Goal: Task Accomplishment & Management: Manage account settings

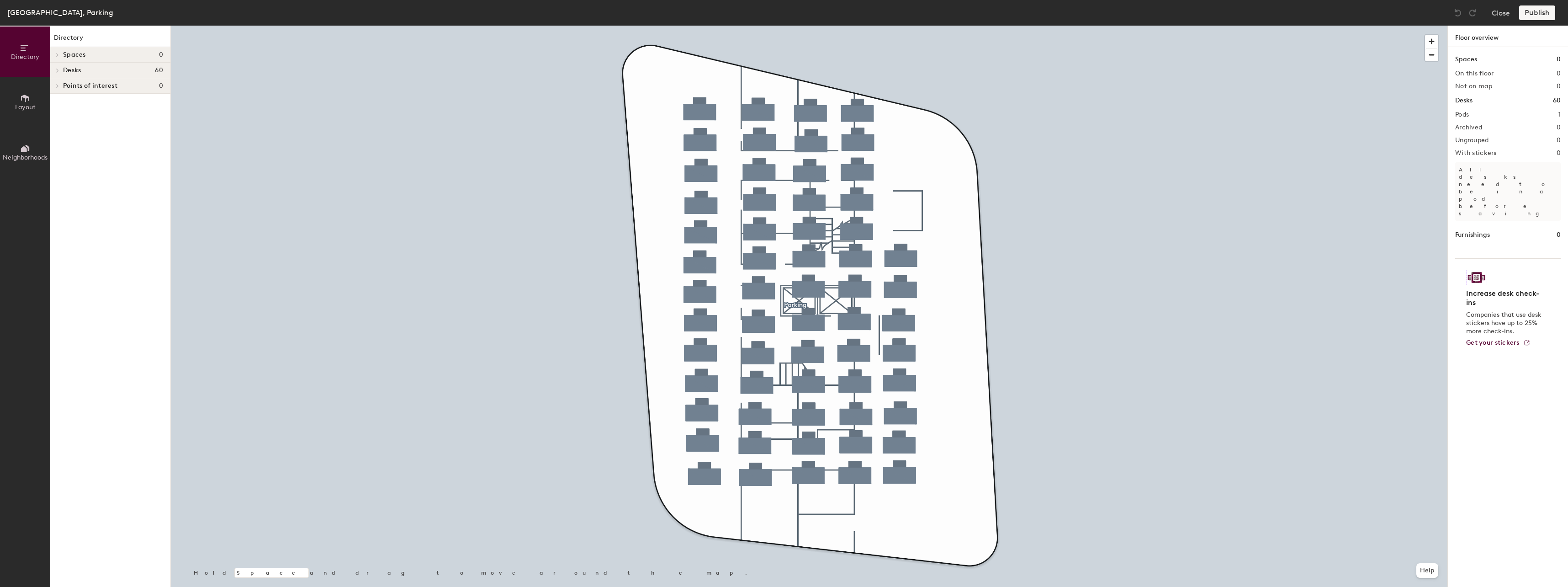
click at [67, 71] on span "Desks" at bounding box center [72, 70] width 18 height 7
click at [76, 87] on span "Parking" at bounding box center [74, 87] width 22 height 8
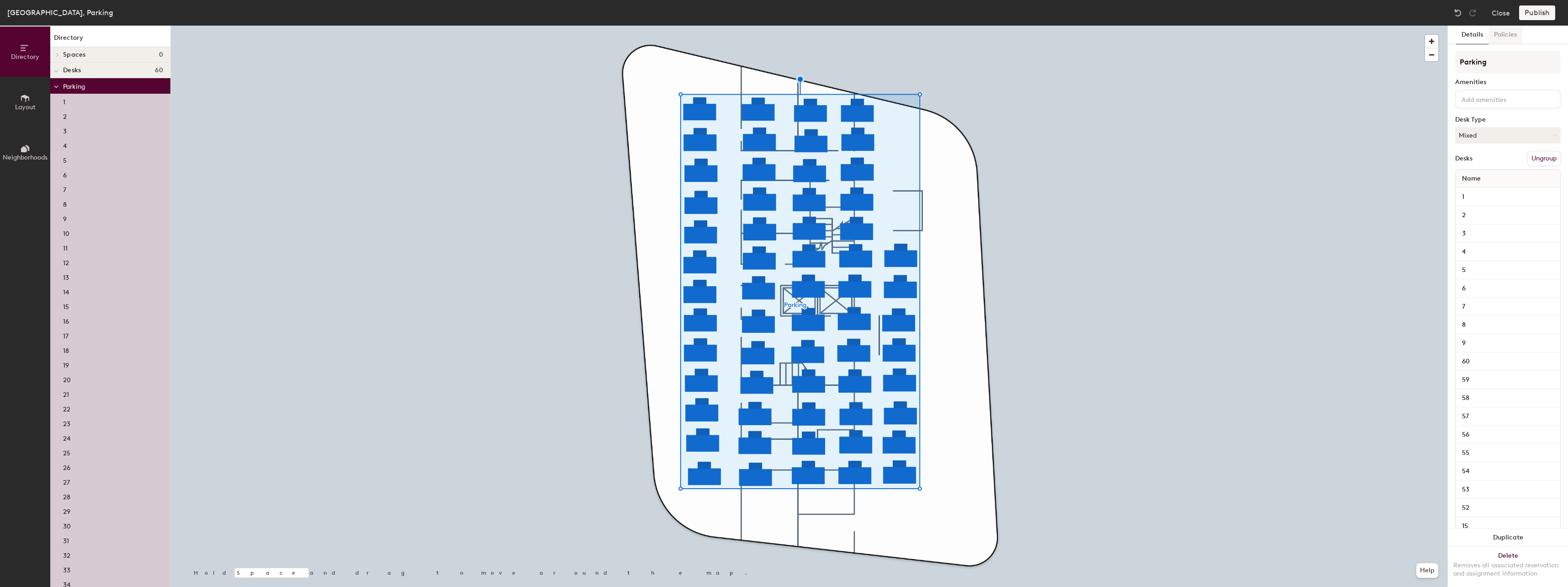
click at [1510, 29] on button "Policies" at bounding box center [1505, 35] width 34 height 19
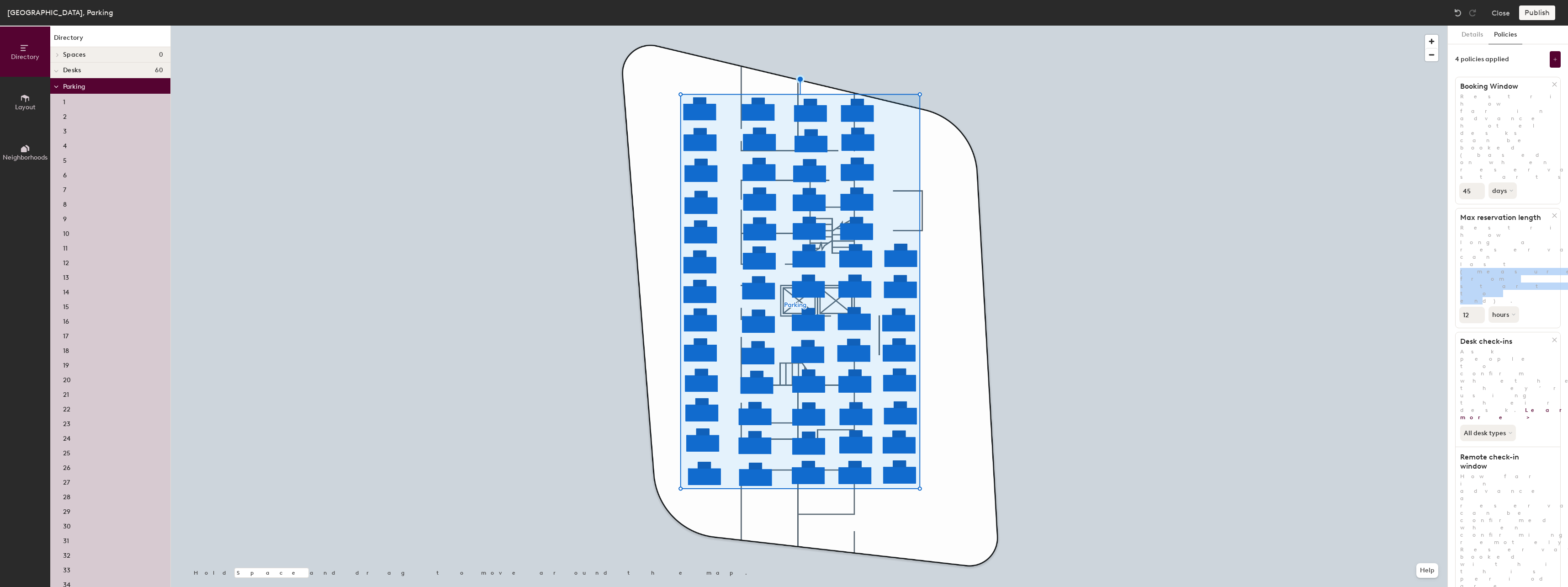
drag, startPoint x: 1470, startPoint y: 168, endPoint x: 1540, endPoint y: 169, distance: 70.0
click at [1540, 224] on p "Restrict how long a reservation can last (measured from start to end)." at bounding box center [1507, 264] width 104 height 81
drag, startPoint x: 1482, startPoint y: 230, endPoint x: 1503, endPoint y: 230, distance: 21.0
click at [1503, 348] on span "Ask people to confirm whether they’re using their desk. Learn more >" at bounding box center [1529, 384] width 138 height 73
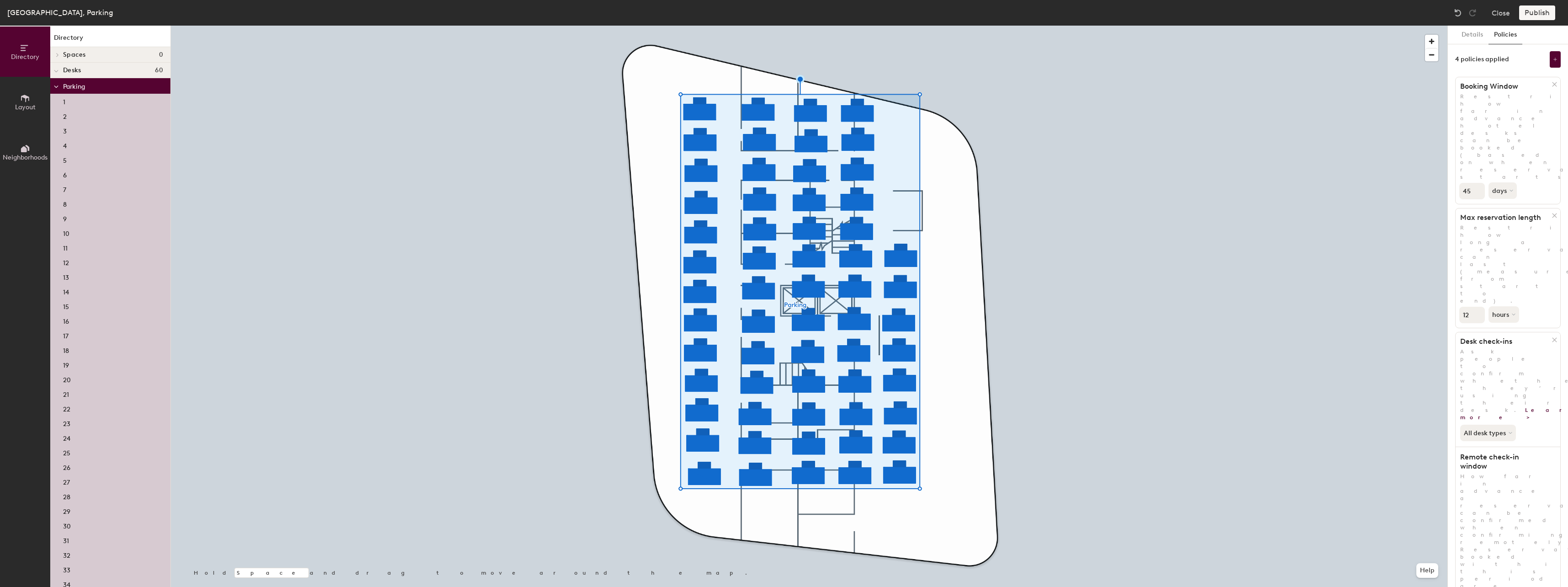
click at [1503, 348] on span "Ask people to confirm whether they’re using their desk. Learn more >" at bounding box center [1529, 384] width 138 height 73
drag, startPoint x: 1463, startPoint y: 285, endPoint x: 1534, endPoint y: 315, distance: 77.1
click at [1534, 473] on p "How far in advance a reservation can be confirmed when confirming remotely. Res…" at bounding box center [1507, 538] width 104 height 132
drag, startPoint x: 1534, startPoint y: 315, endPoint x: 1526, endPoint y: 312, distance: 8.5
click at [1526, 473] on p "How far in advance a reservation can be confirmed when confirming remotely. Res…" at bounding box center [1507, 538] width 104 height 132
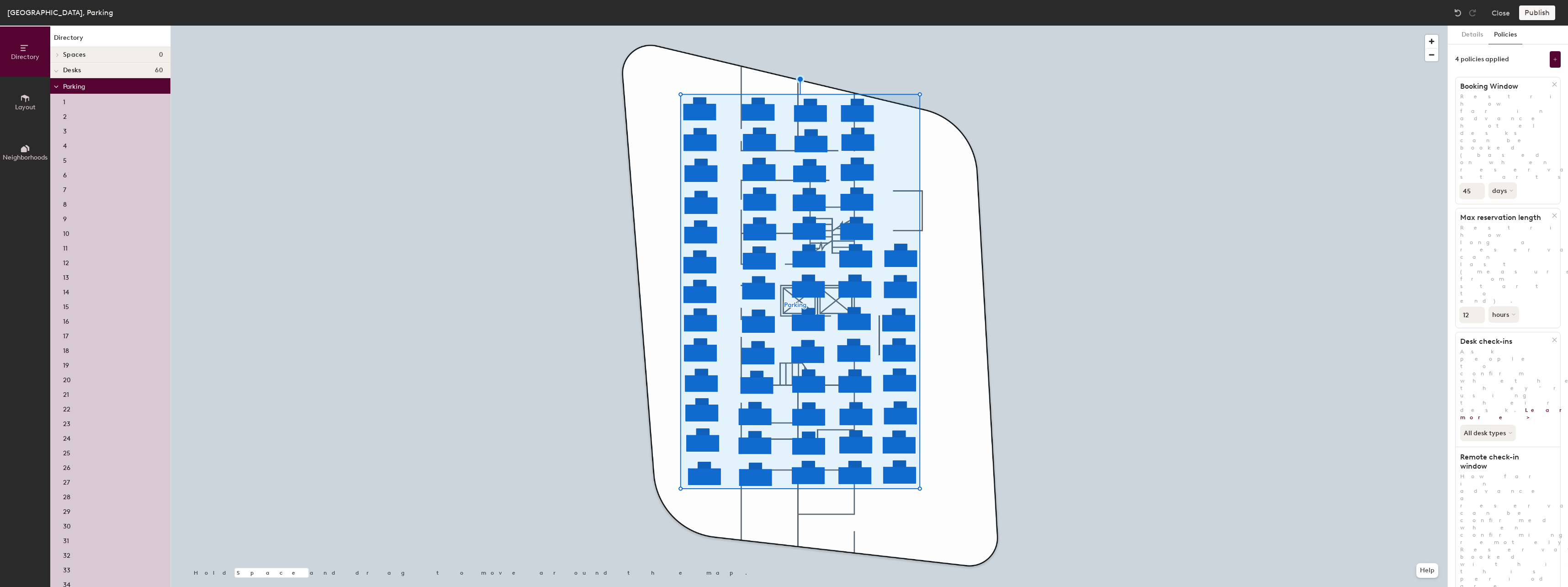
type input "0"
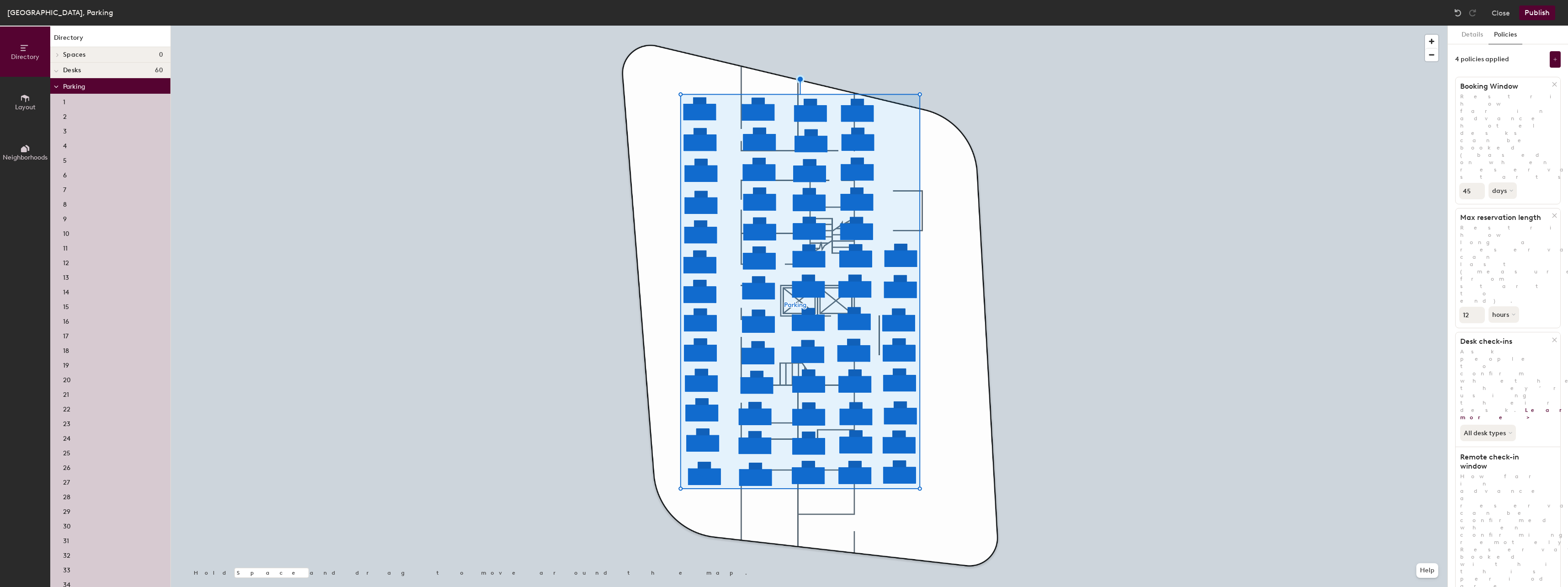
drag, startPoint x: 1472, startPoint y: 447, endPoint x: 1460, endPoint y: 445, distance: 12.2
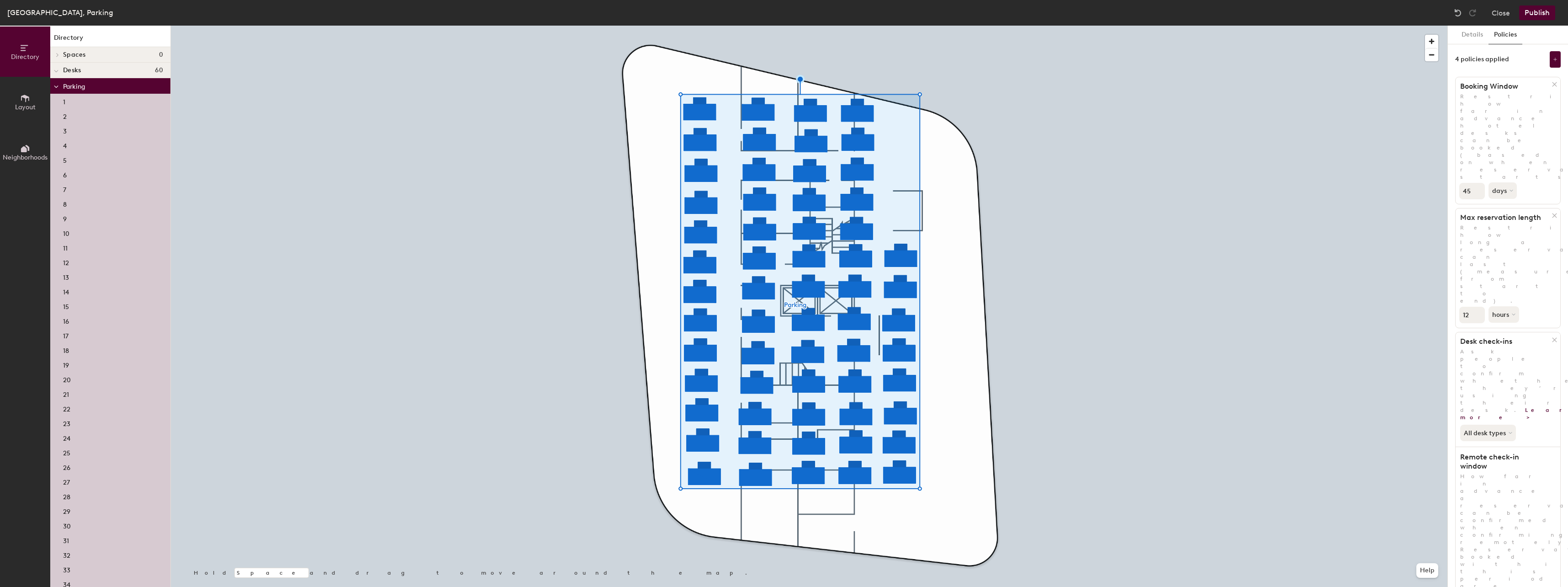
drag, startPoint x: 1474, startPoint y: 439, endPoint x: 1456, endPoint y: 439, distance: 18.0
type input "1"
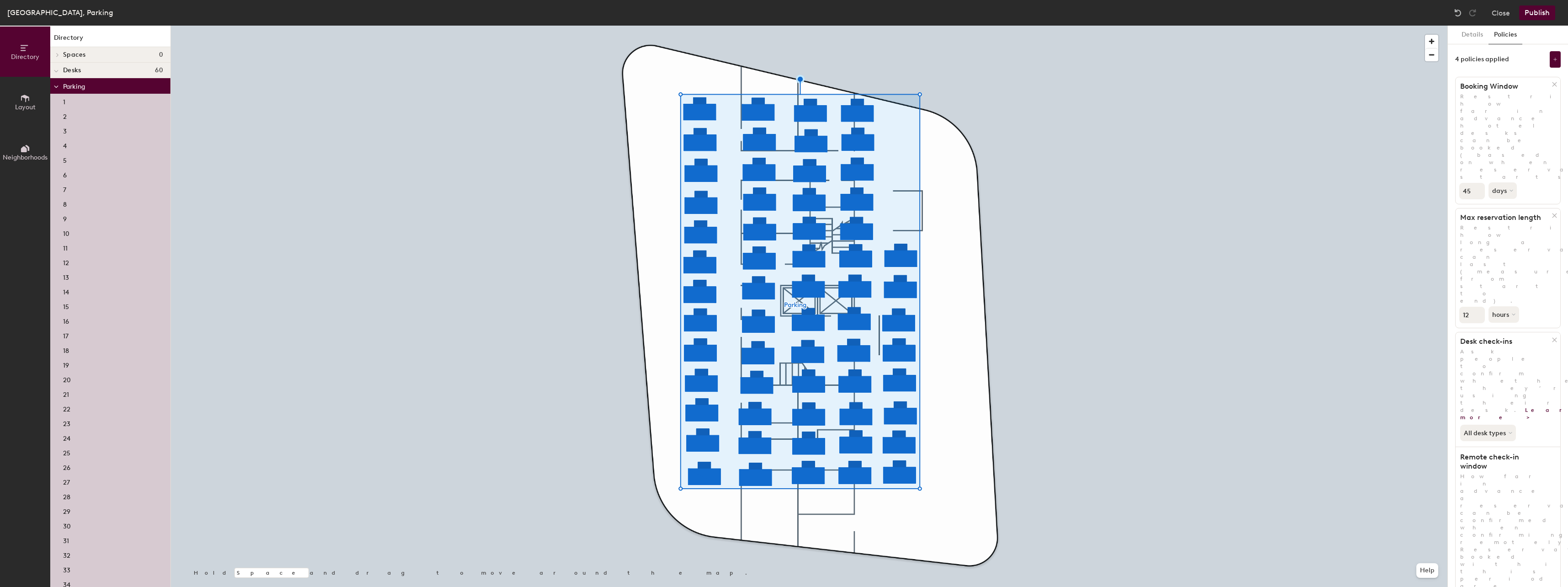
drag, startPoint x: 1463, startPoint y: 485, endPoint x: 1518, endPoint y: 489, distance: 55.1
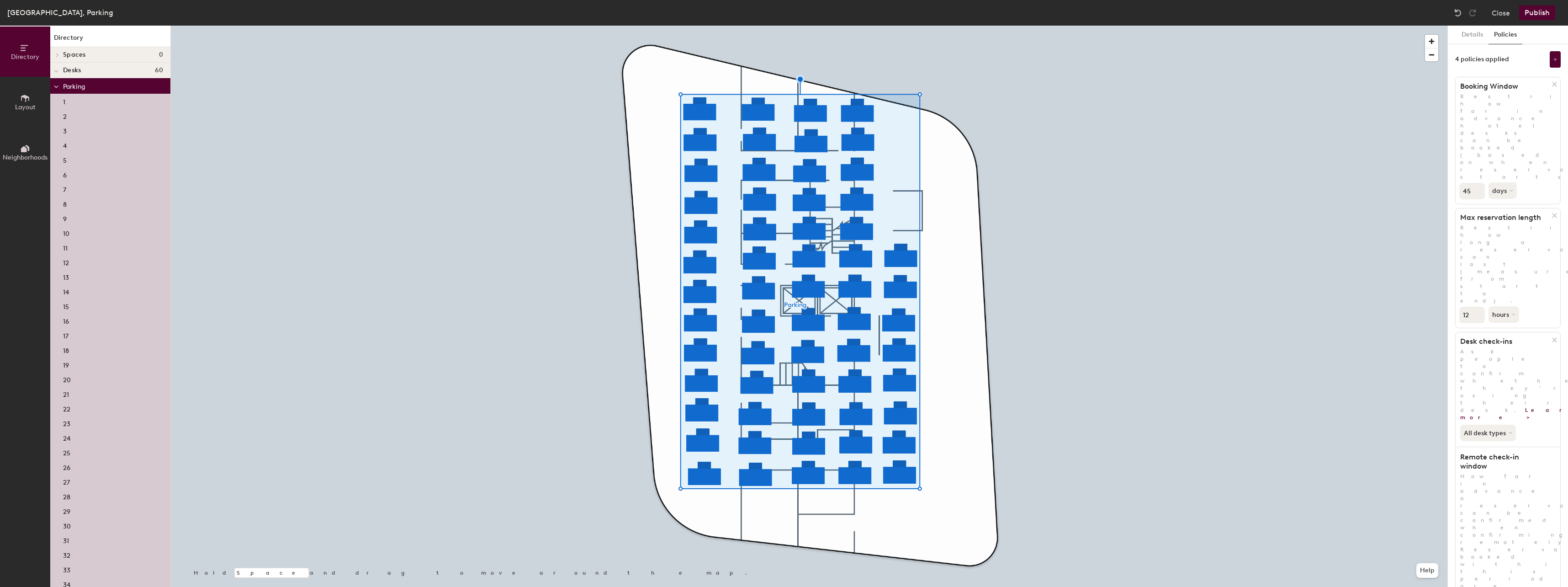
drag, startPoint x: 1518, startPoint y: 489, endPoint x: 1523, endPoint y: 488, distance: 5.1
drag, startPoint x: 1527, startPoint y: 489, endPoint x: 1458, endPoint y: 477, distance: 70.0
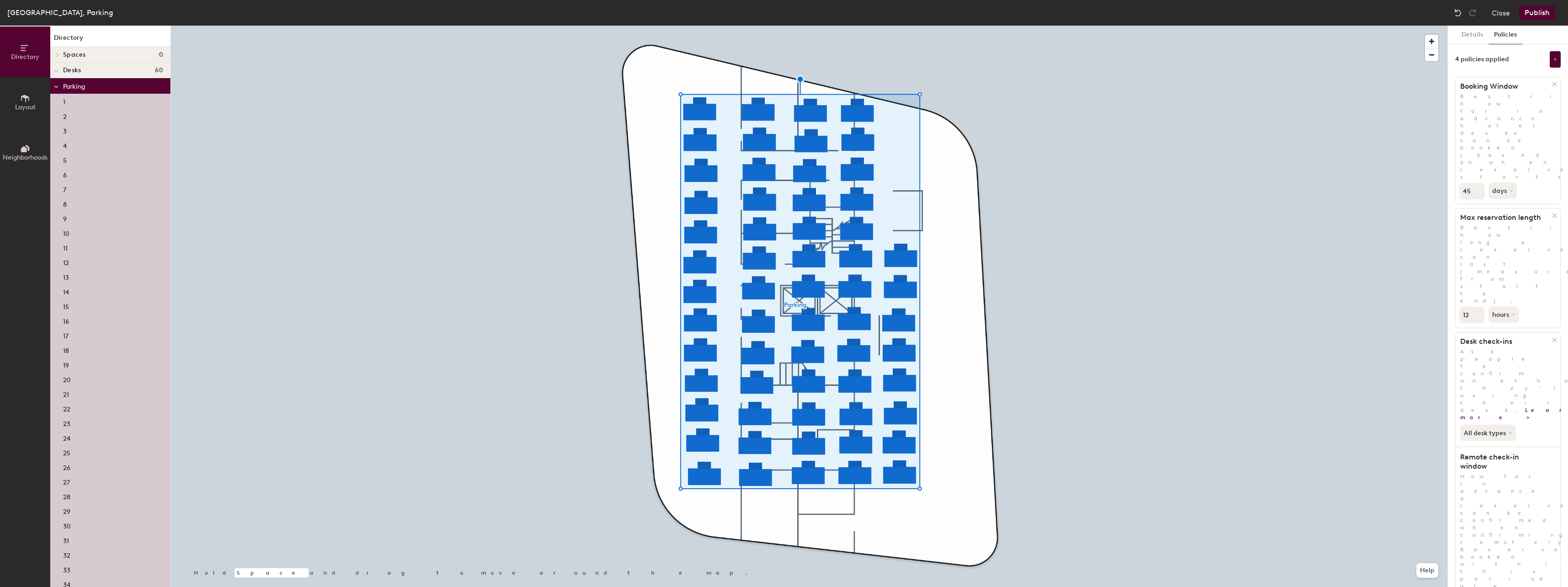
drag, startPoint x: 1458, startPoint y: 477, endPoint x: 1482, endPoint y: 486, distance: 25.6
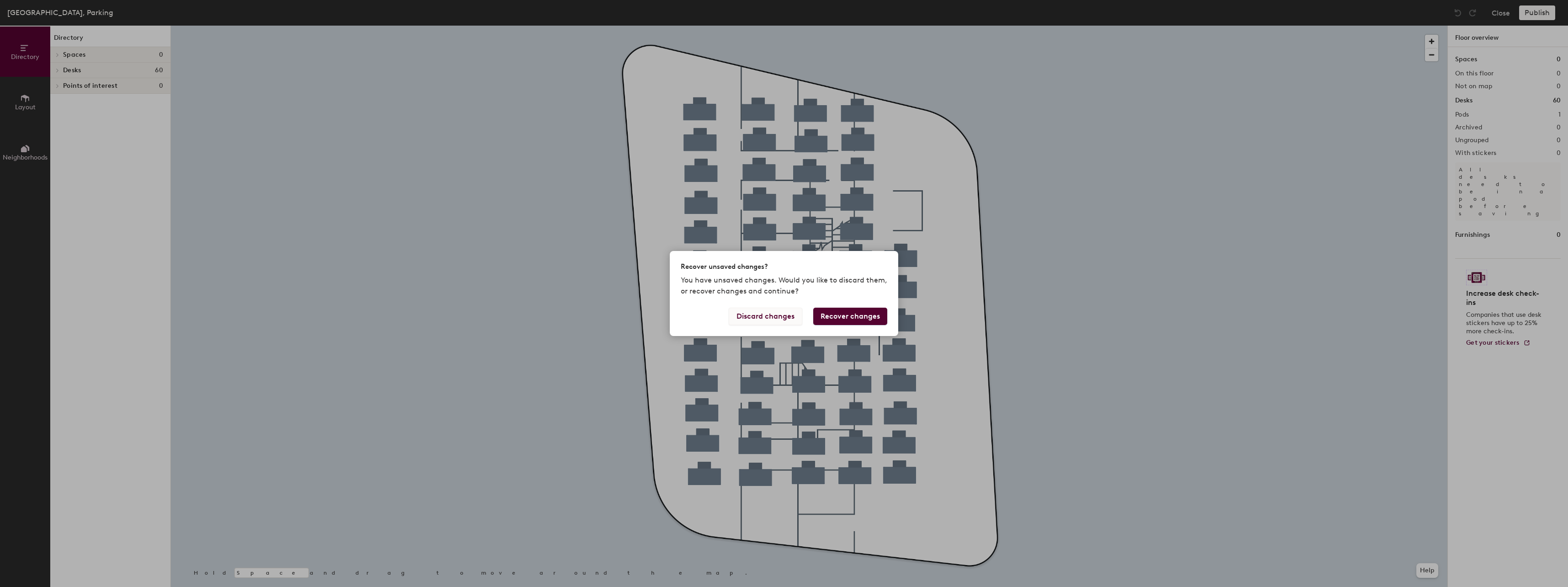
click at [776, 316] on button "Discard changes" at bounding box center [765, 316] width 74 height 17
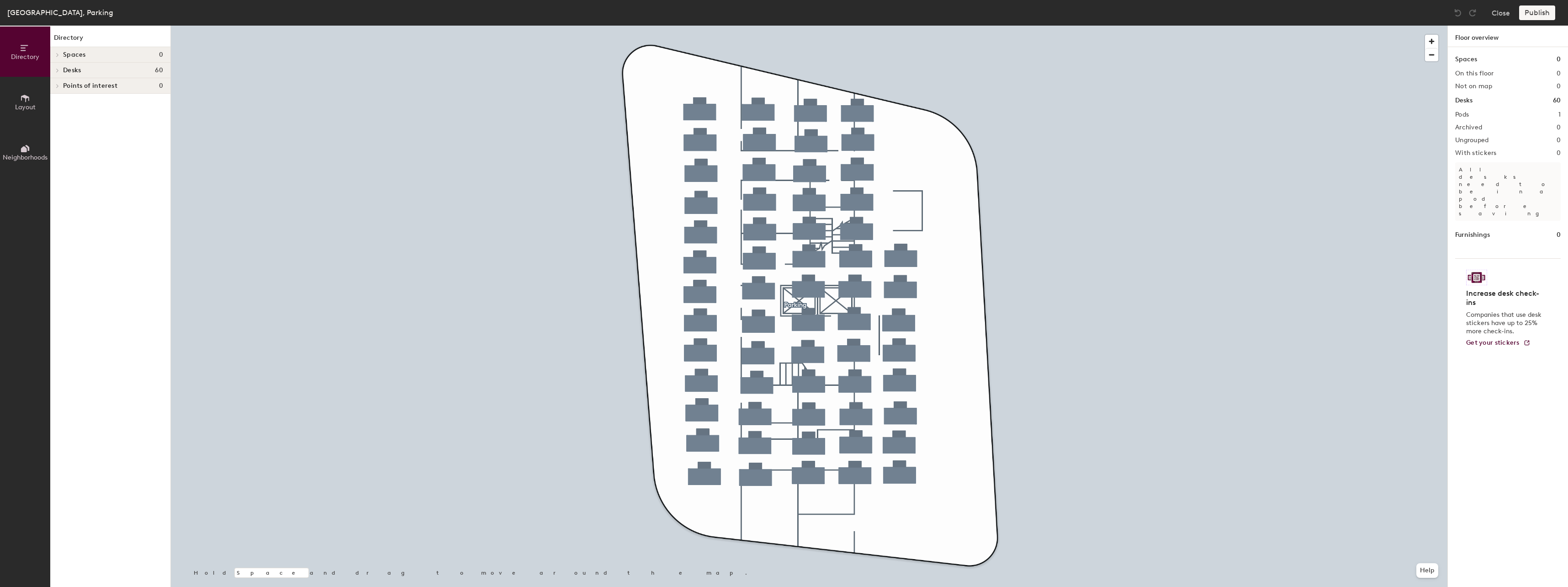
click at [94, 72] on h4 "Desks 60" at bounding box center [113, 70] width 100 height 7
click at [88, 80] on p "Parking" at bounding box center [113, 86] width 100 height 12
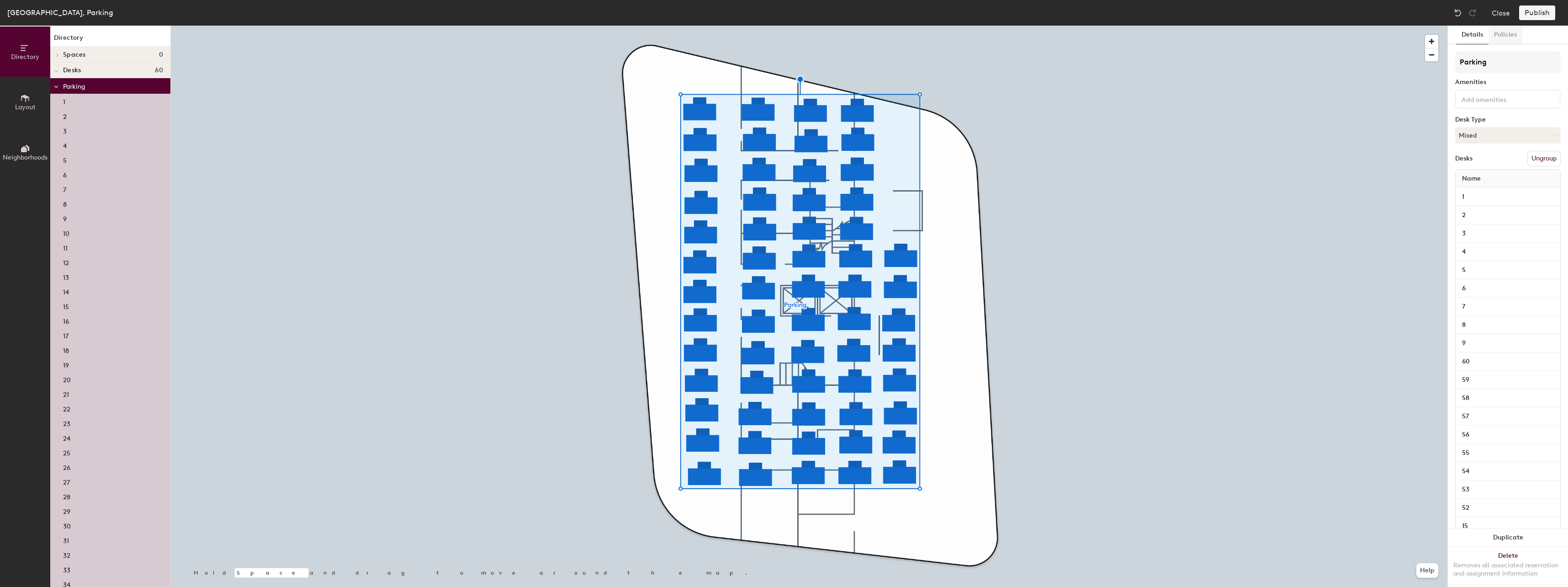
click at [1507, 35] on button "Policies" at bounding box center [1505, 35] width 34 height 19
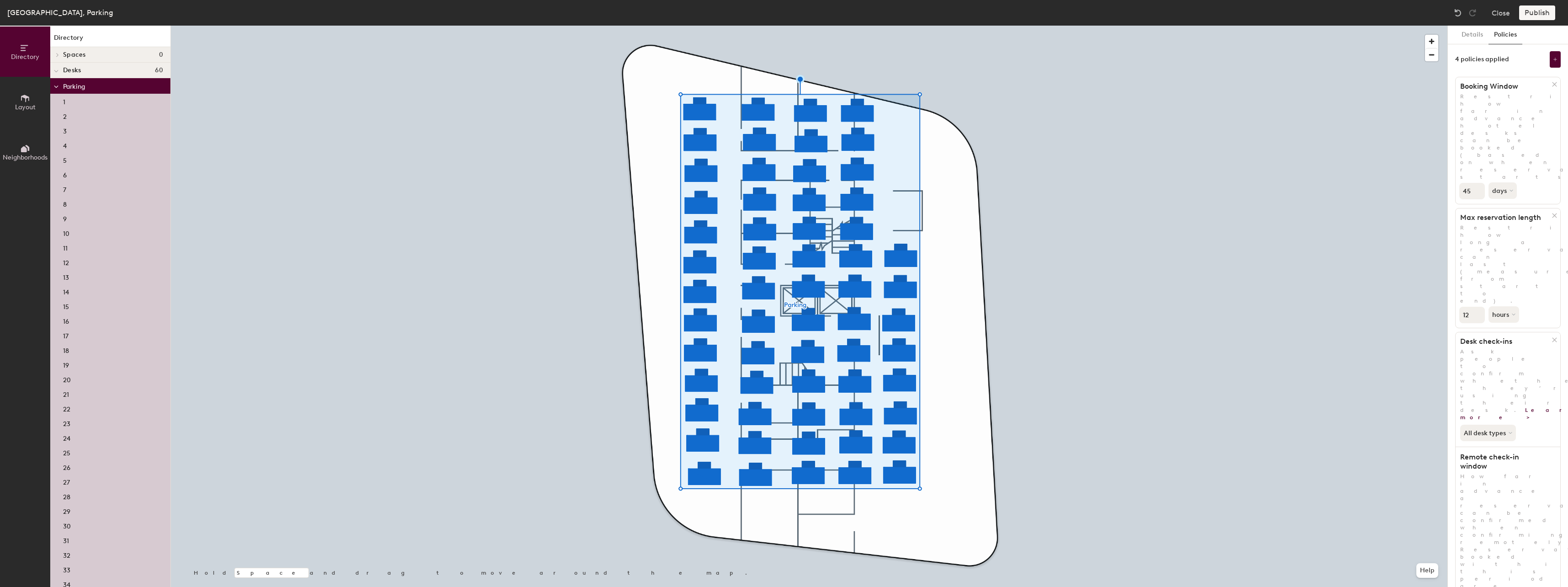
click at [1551, 212] on icon at bounding box center [1554, 216] width 7 height 7
drag, startPoint x: 1476, startPoint y: 316, endPoint x: 1515, endPoint y: 325, distance: 40.0
click at [1515, 558] on span "Require users to check in at the desk using touchless action" at bounding box center [1533, 594] width 146 height 73
click at [1541, 11] on button "Publish" at bounding box center [1537, 13] width 36 height 15
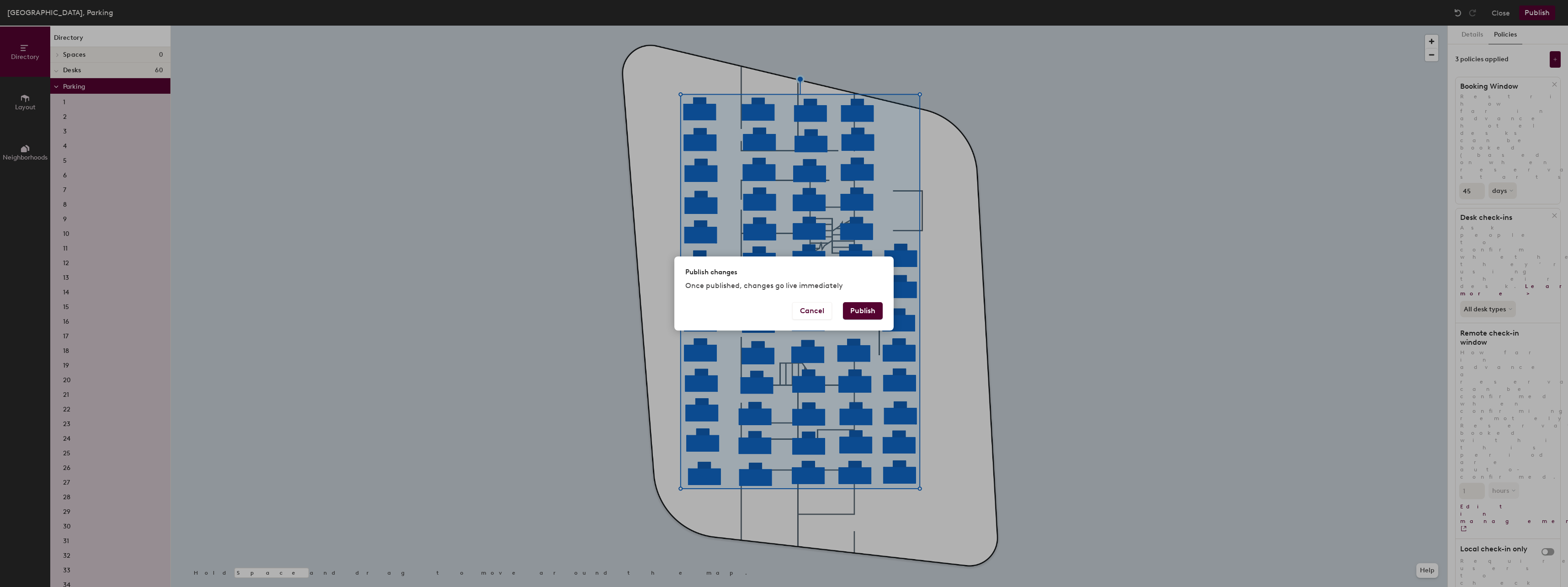
click at [864, 310] on button "Publish" at bounding box center [863, 311] width 40 height 17
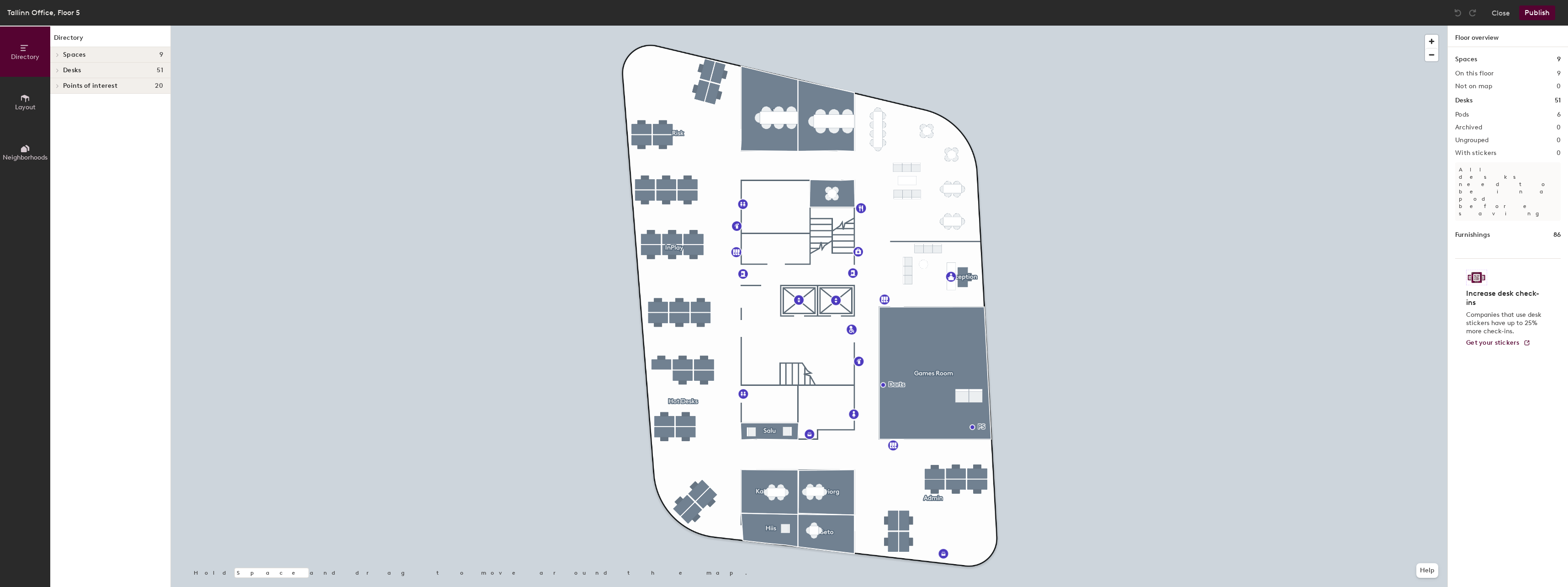
click at [72, 71] on span "Desks" at bounding box center [72, 70] width 18 height 7
click at [90, 87] on span "Table tennis" at bounding box center [81, 87] width 36 height 8
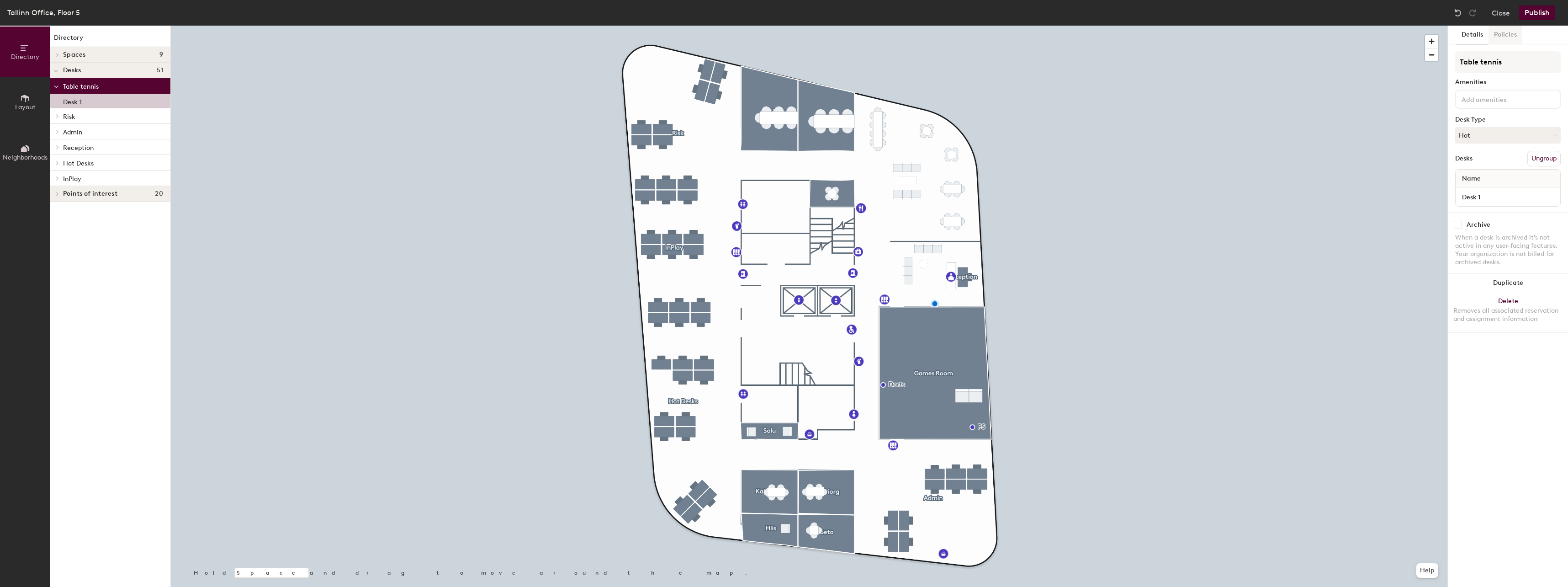
click at [1519, 39] on button "Policies" at bounding box center [1505, 35] width 34 height 19
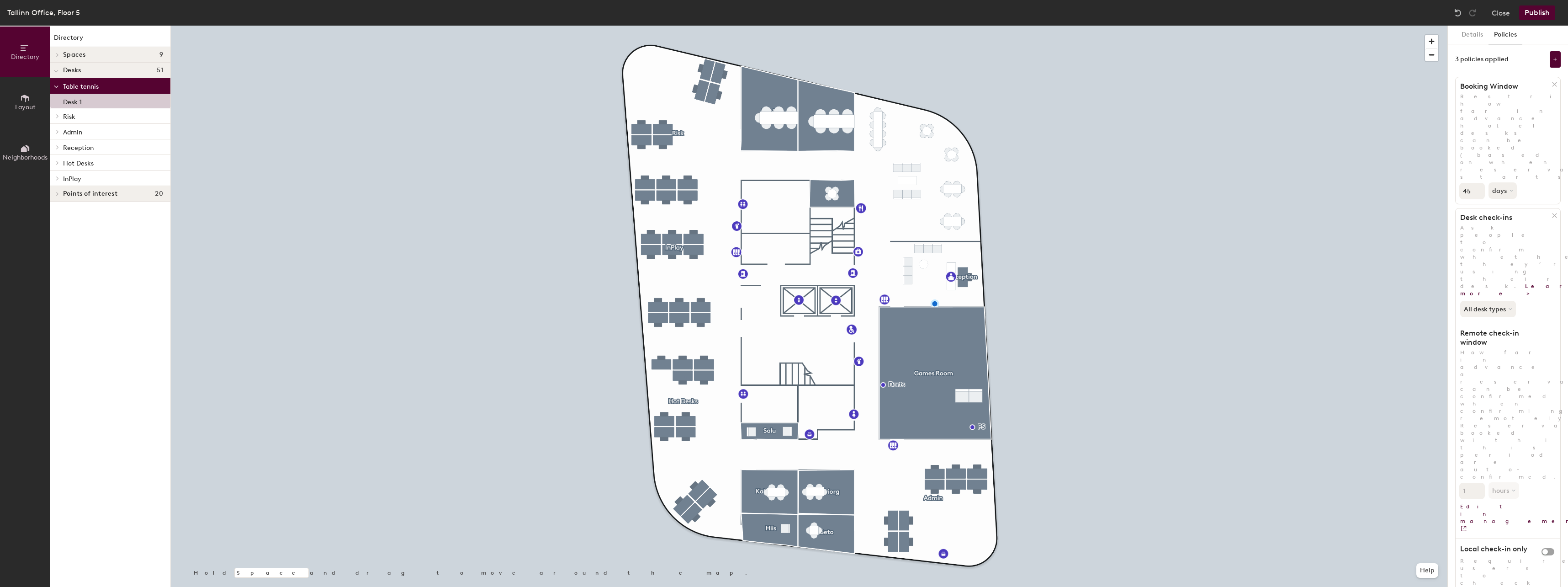
click at [120, 120] on p "Risk" at bounding box center [113, 116] width 100 height 12
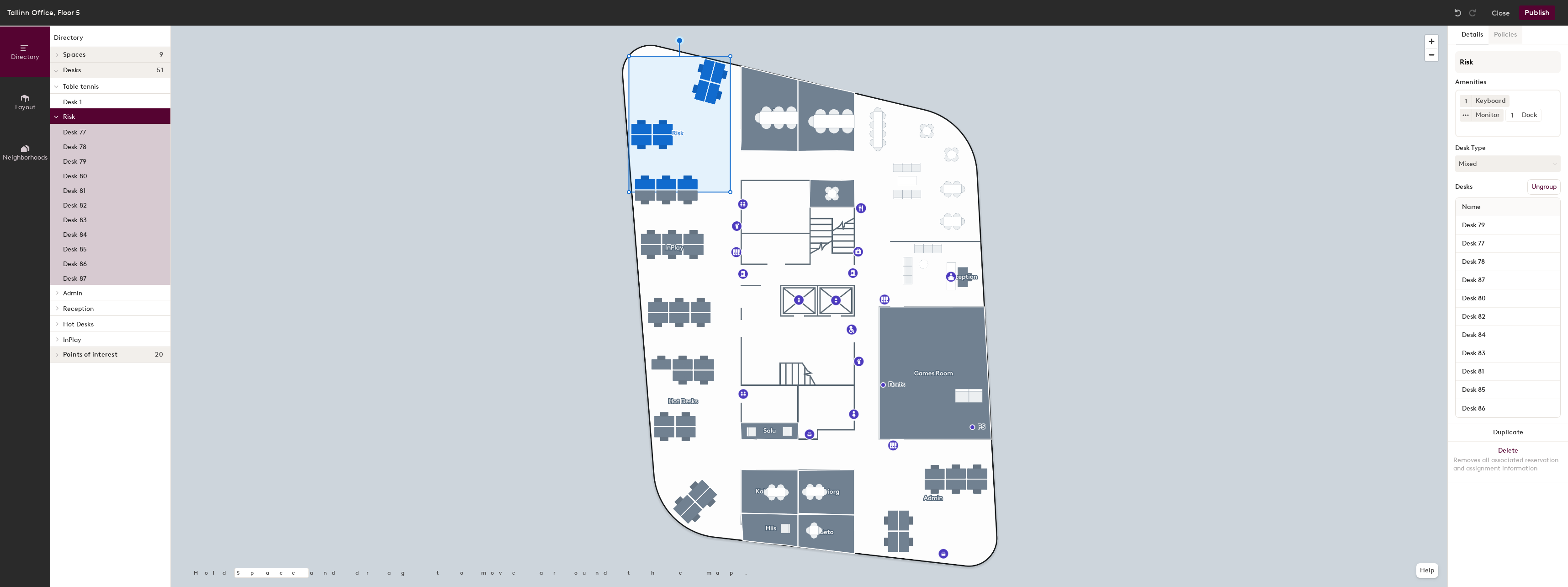
click at [1513, 35] on button "Policies" at bounding box center [1505, 35] width 34 height 19
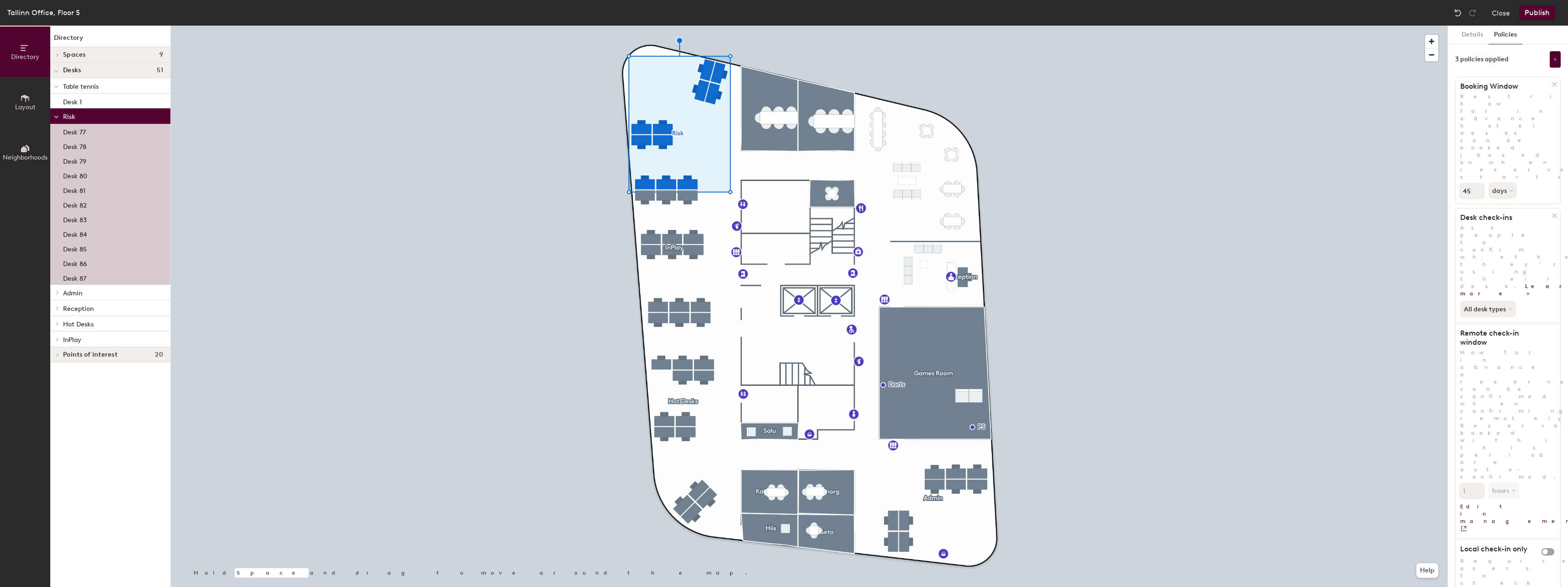
click at [108, 291] on p "Admin" at bounding box center [113, 293] width 100 height 12
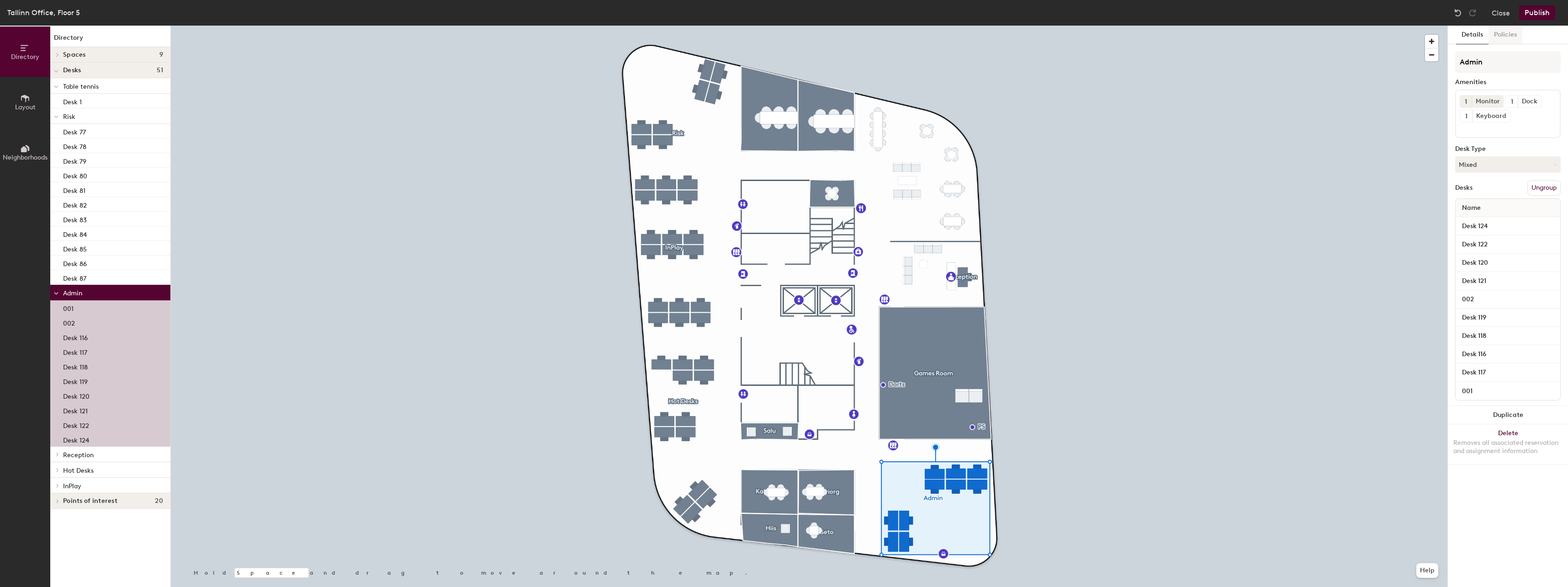
click at [1500, 32] on button "Policies" at bounding box center [1505, 35] width 34 height 19
click at [1553, 212] on icon at bounding box center [1554, 216] width 7 height 7
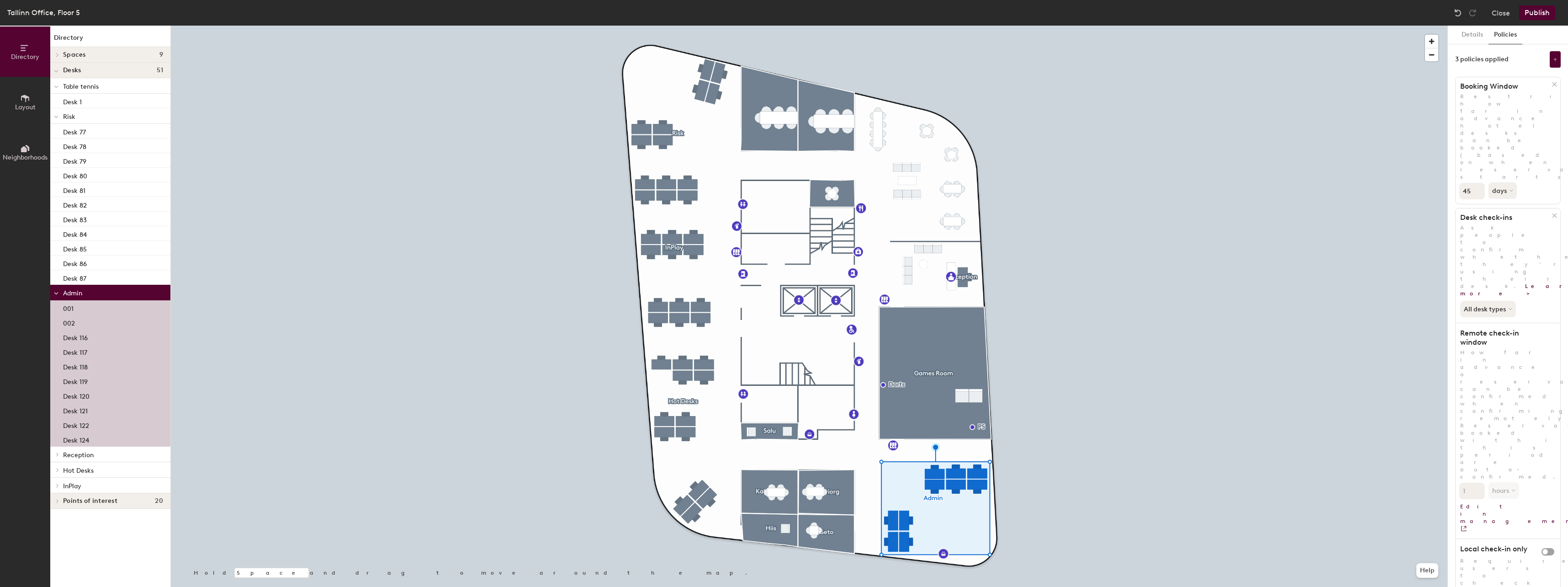
click at [88, 452] on span "Reception" at bounding box center [78, 455] width 31 height 8
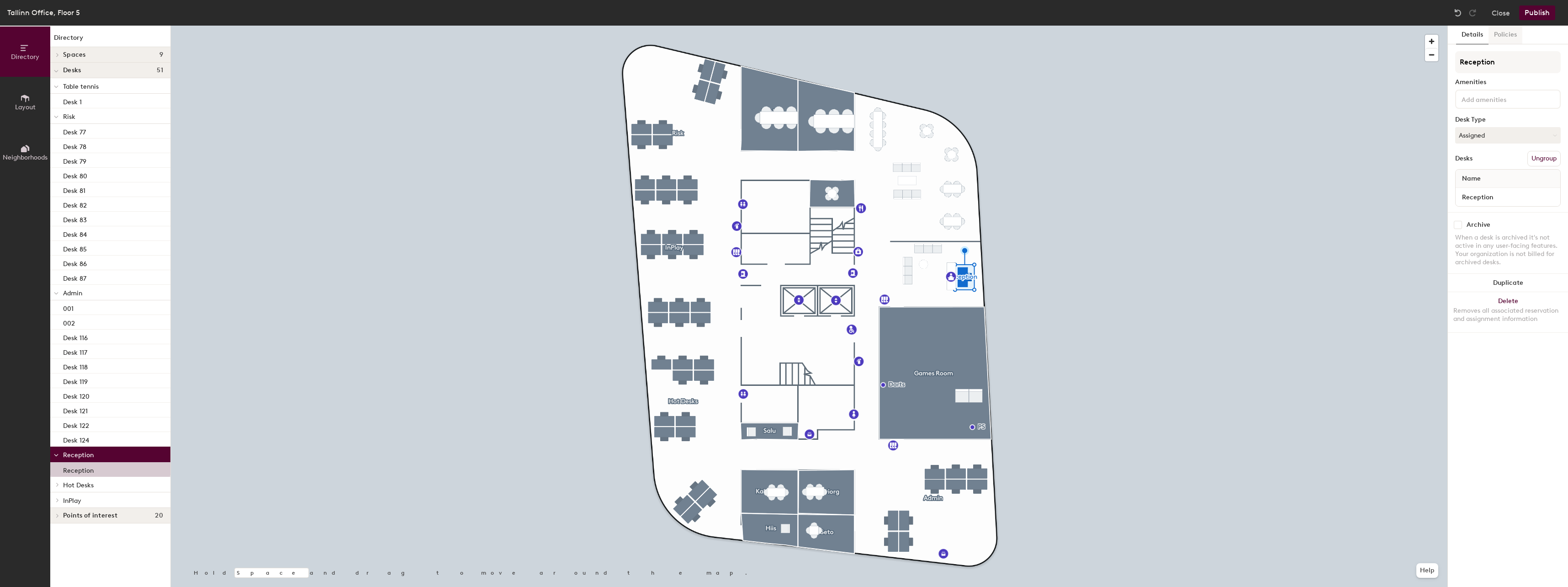
click at [1498, 38] on button "Policies" at bounding box center [1505, 35] width 34 height 19
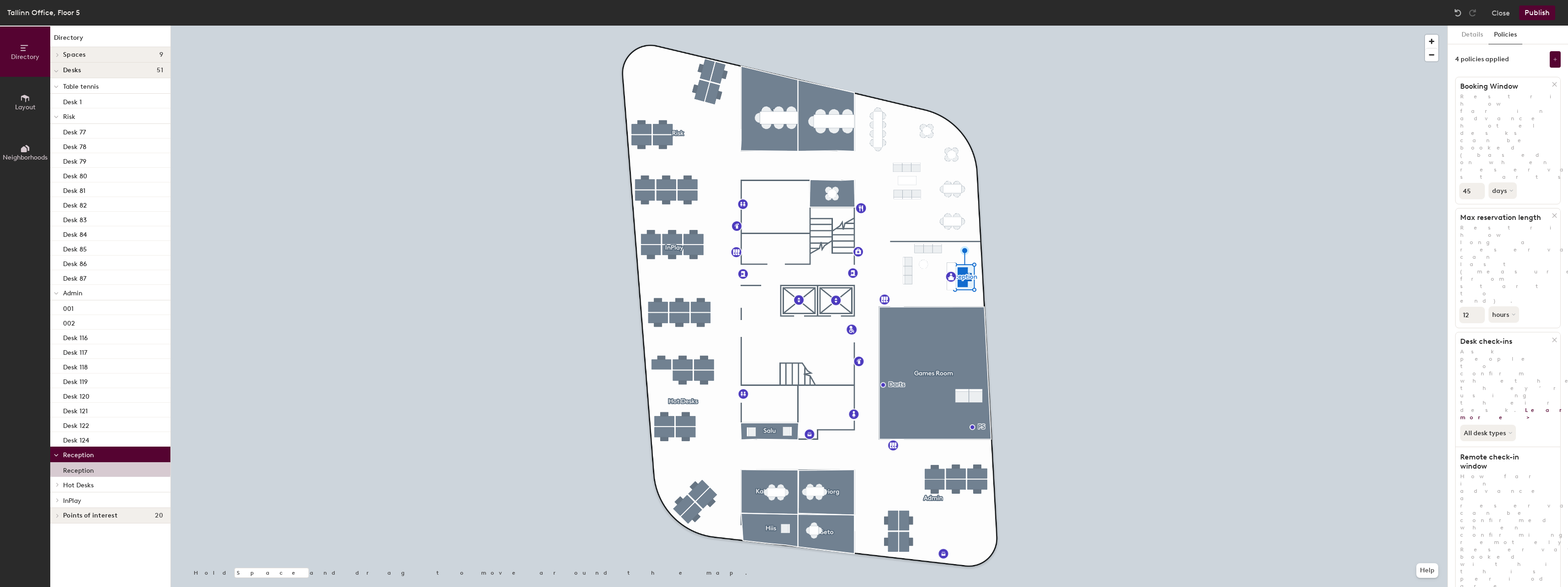
click at [1555, 212] on icon at bounding box center [1554, 216] width 7 height 7
click at [118, 486] on p "Hot Desks" at bounding box center [113, 485] width 100 height 12
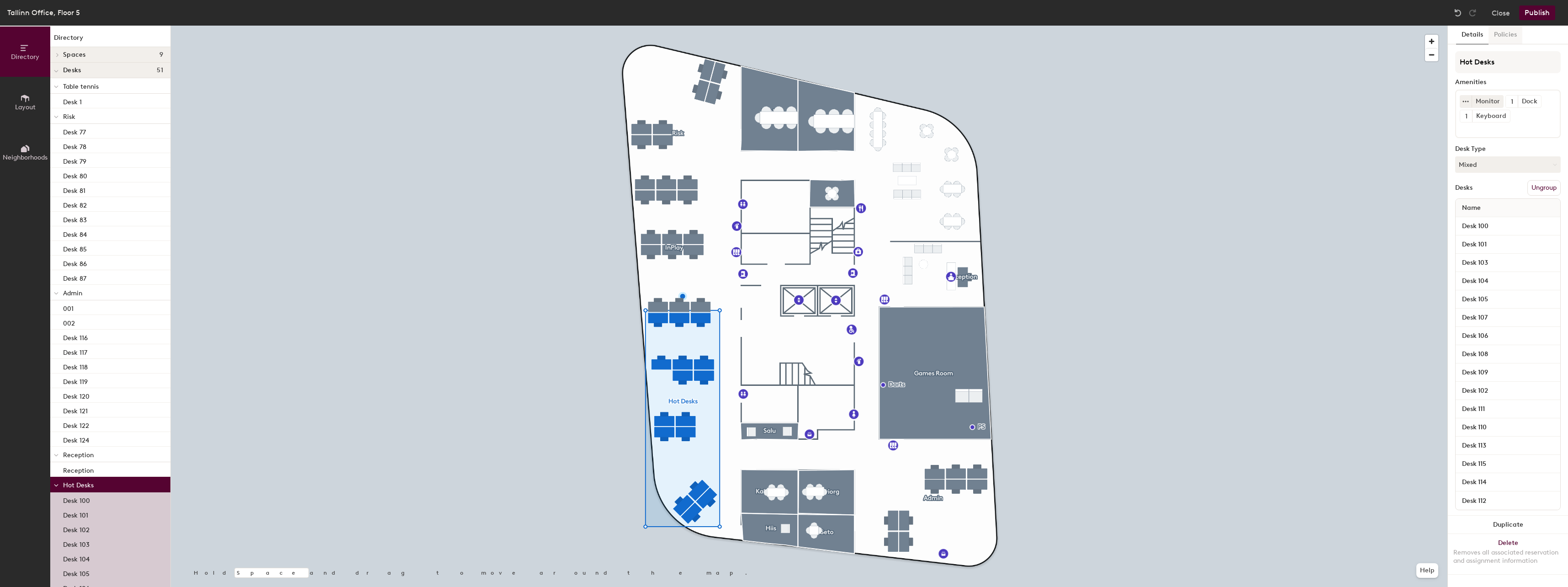
click at [1504, 31] on button "Policies" at bounding box center [1505, 35] width 34 height 19
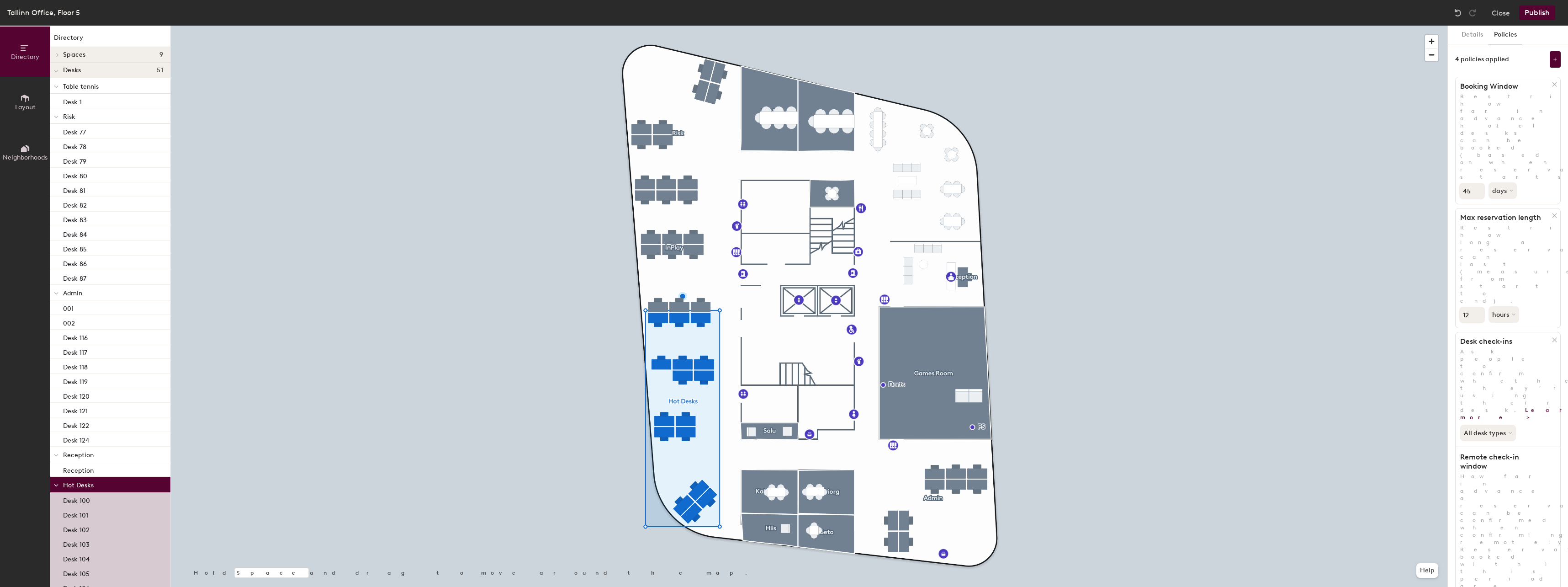
click at [1552, 210] on div at bounding box center [1555, 215] width 9 height 10
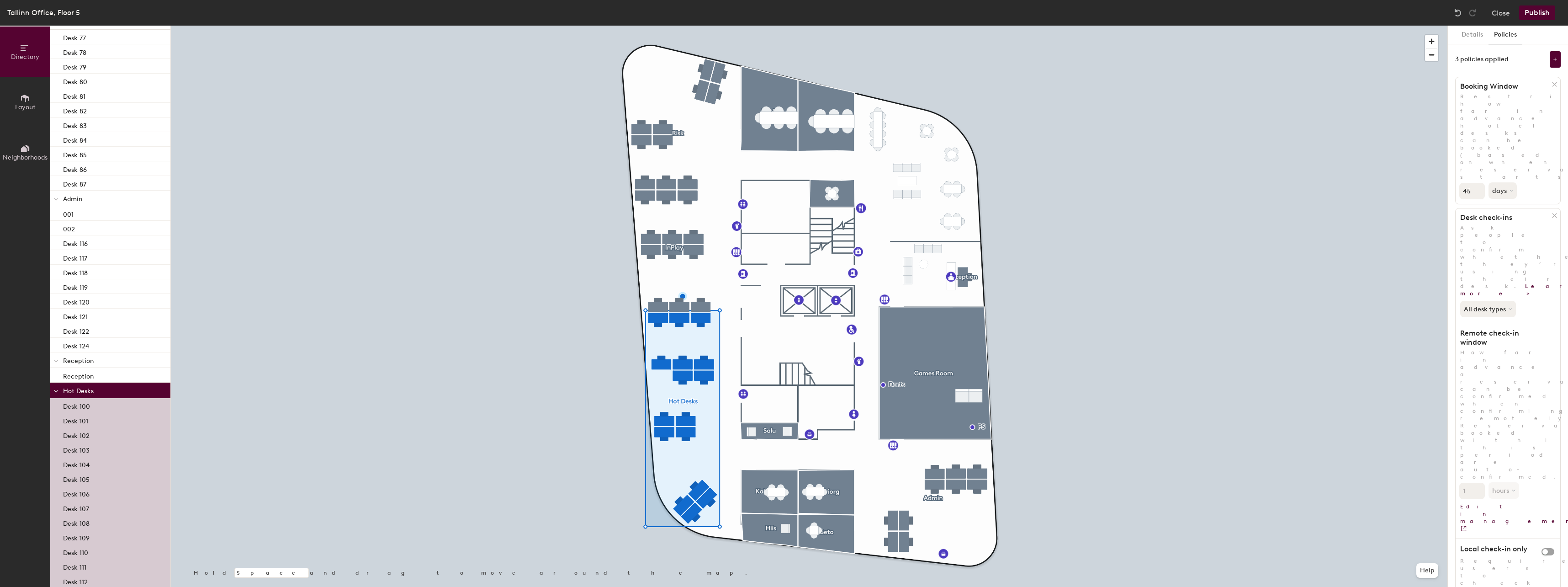
scroll to position [178, 0]
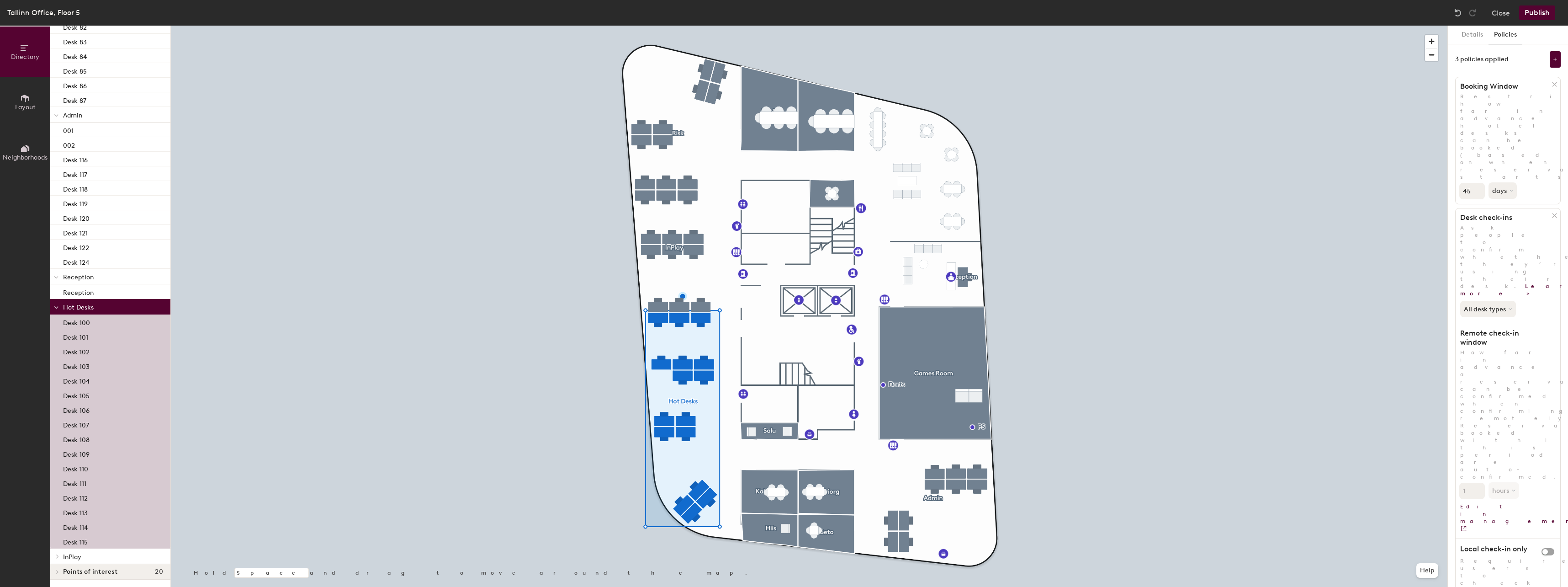
click at [93, 558] on p "InPlay" at bounding box center [113, 556] width 100 height 12
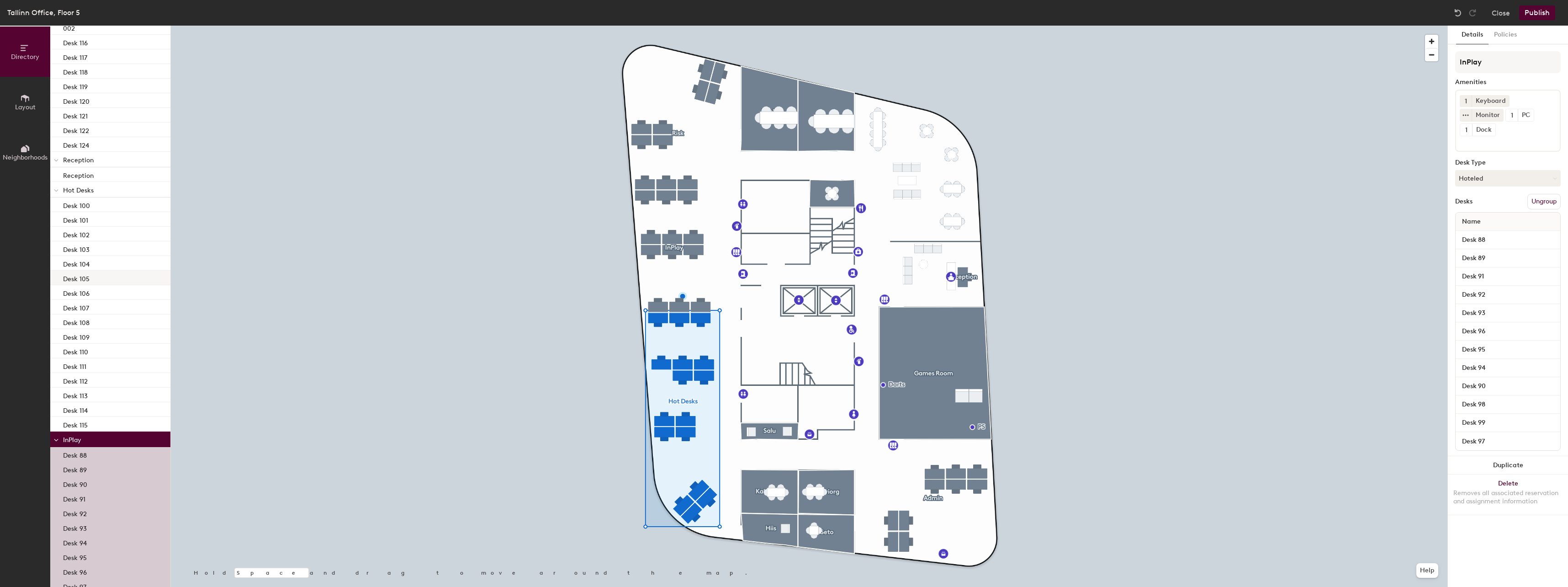
scroll to position [353, 0]
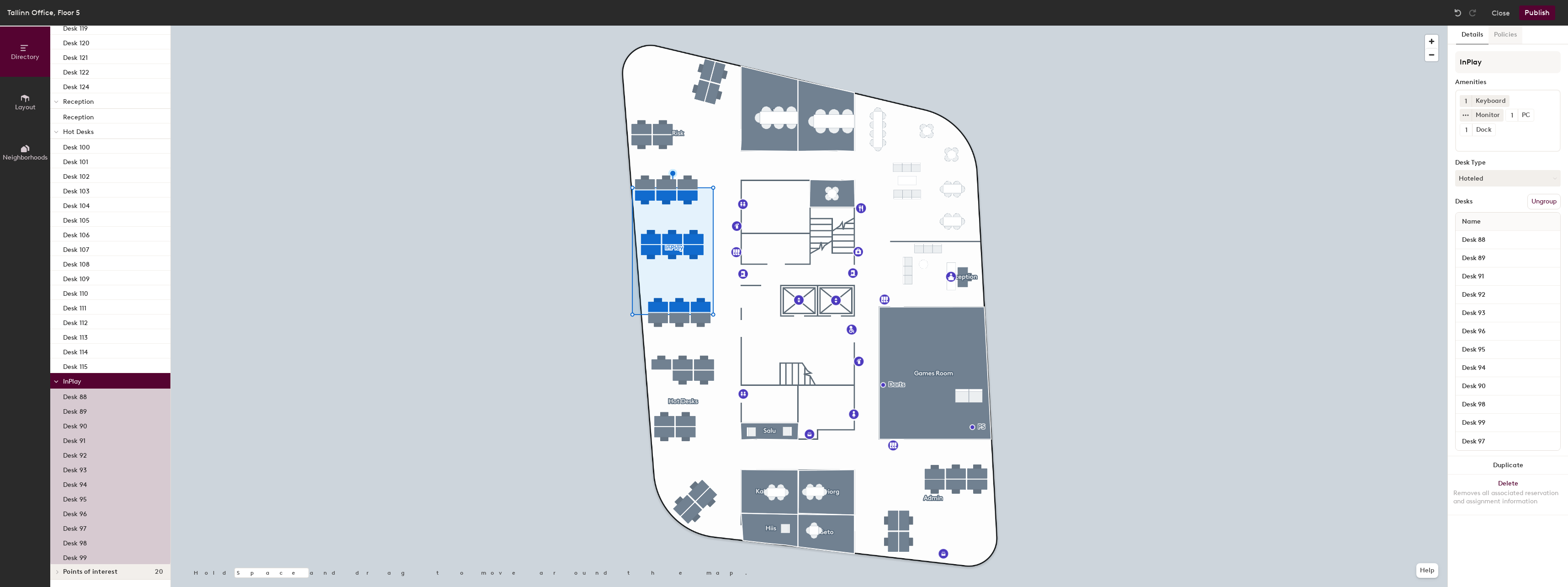
click at [1515, 34] on button "Policies" at bounding box center [1505, 35] width 34 height 19
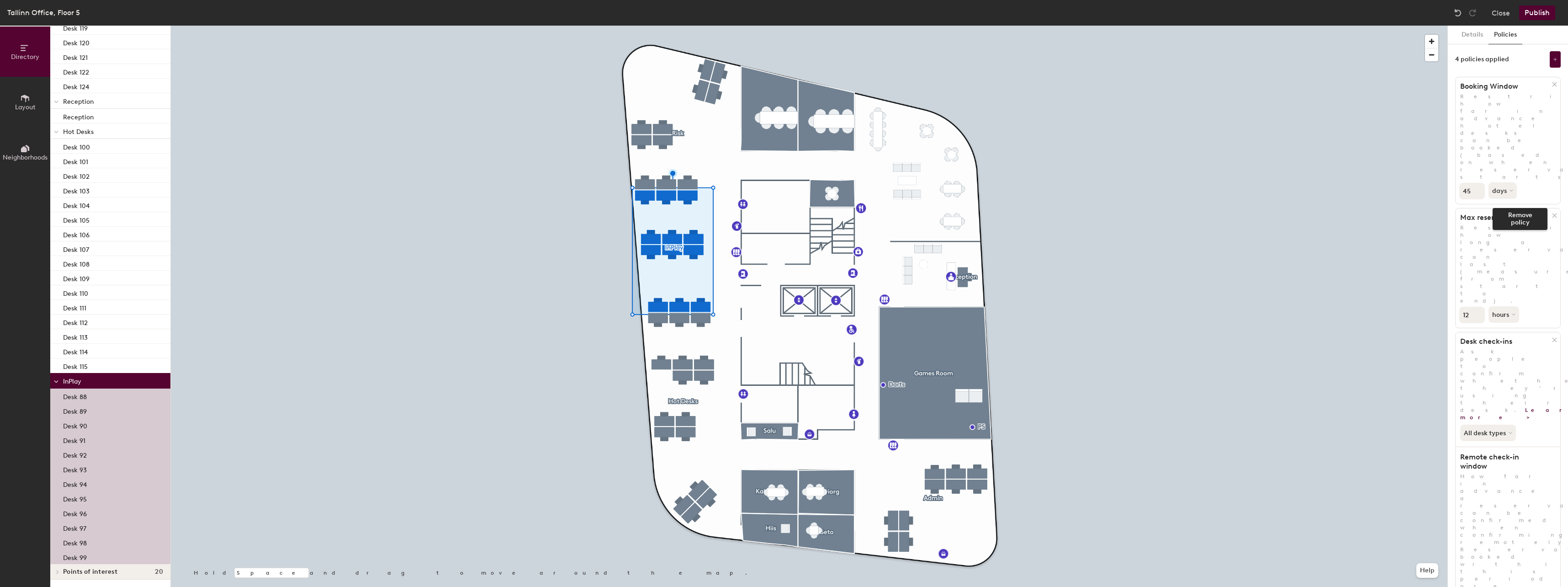
click at [1554, 212] on icon at bounding box center [1554, 216] width 7 height 7
click at [1541, 11] on button "Publish" at bounding box center [1537, 13] width 36 height 15
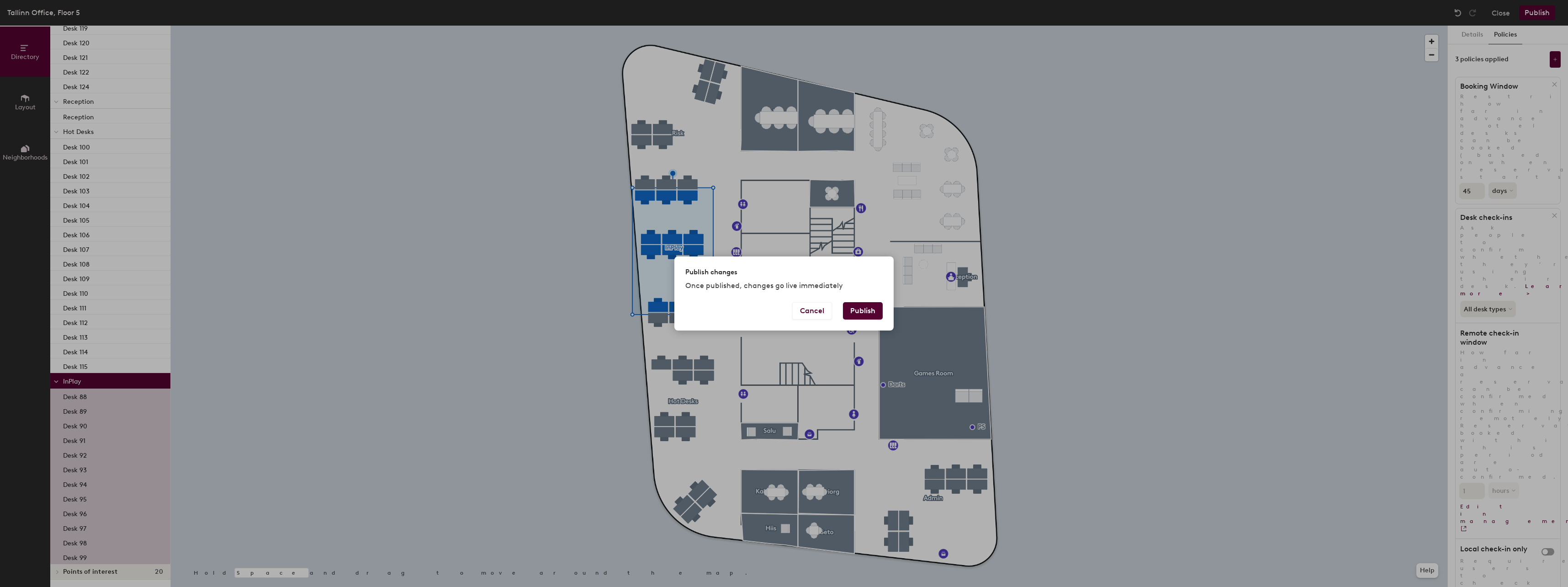
click at [861, 311] on button "Publish" at bounding box center [863, 311] width 40 height 17
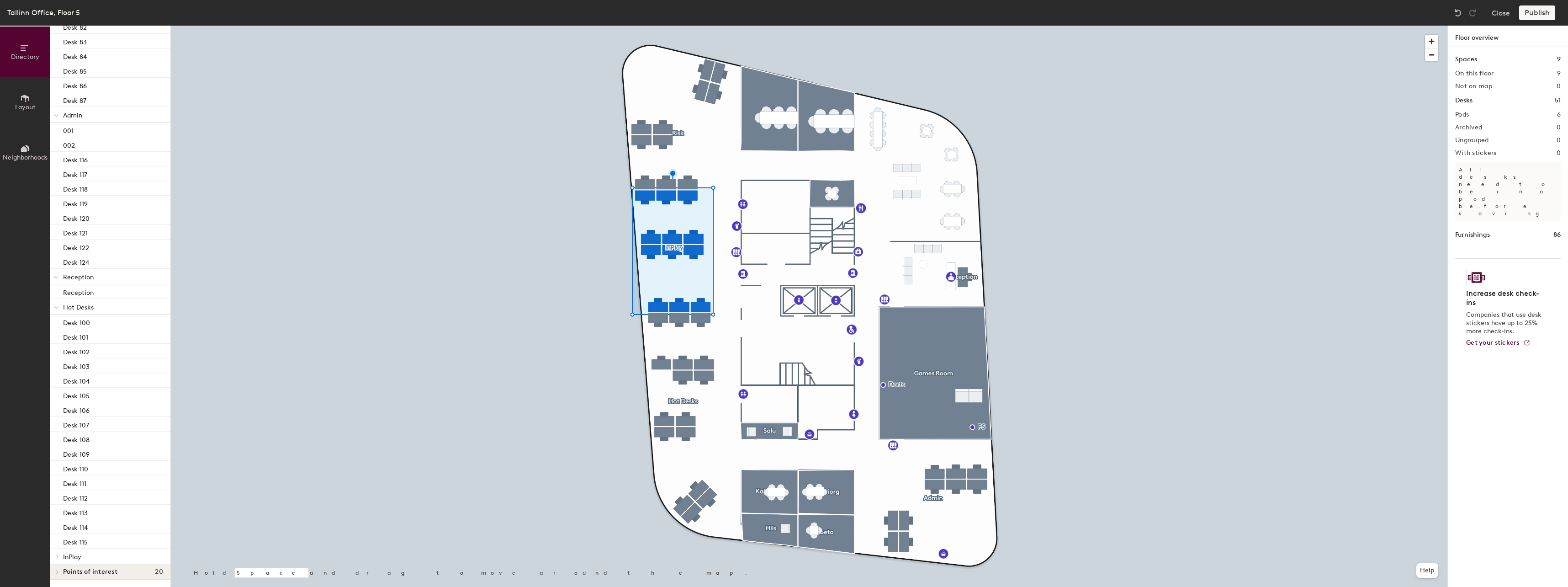
scroll to position [178, 0]
